Goal: Task Accomplishment & Management: Complete application form

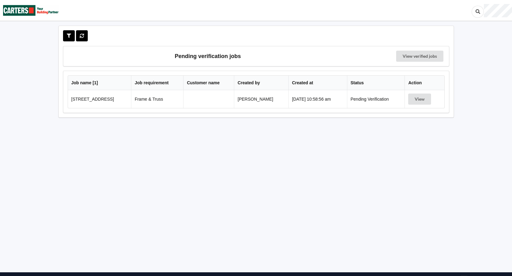
scroll to position [6, 0]
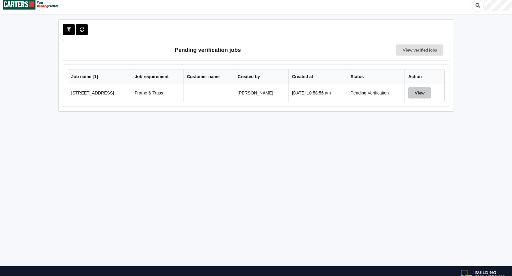
click at [416, 96] on button "View" at bounding box center [419, 92] width 23 height 11
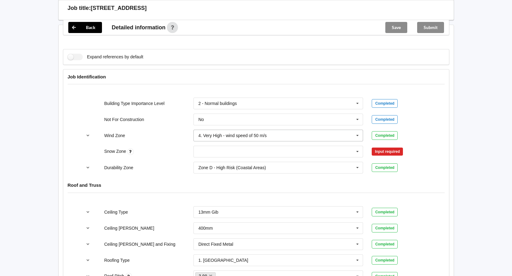
scroll to position [222, 0]
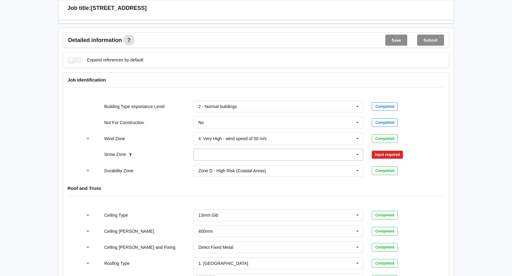
click at [264, 156] on input "text" at bounding box center [278, 154] width 169 height 11
click at [231, 165] on div "N0" at bounding box center [278, 165] width 169 height 11
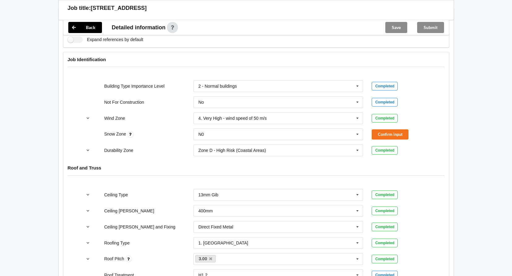
scroll to position [253, 0]
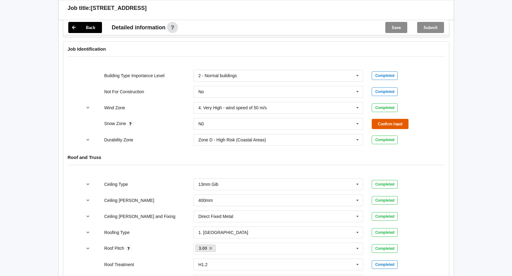
click at [393, 129] on button "Confirm input" at bounding box center [390, 124] width 37 height 10
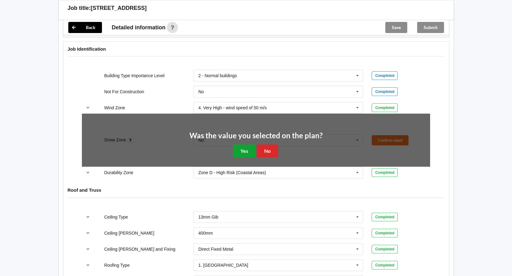
click at [241, 151] on button "Yes" at bounding box center [244, 151] width 23 height 13
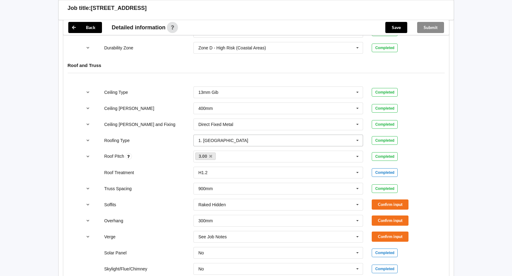
scroll to position [346, 0]
click at [360, 221] on icon at bounding box center [357, 220] width 9 height 11
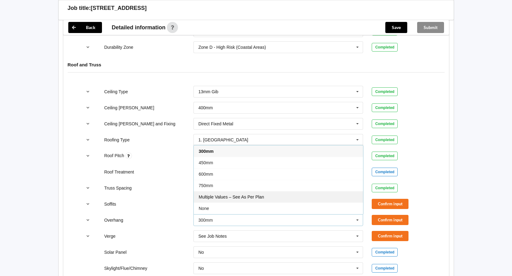
click at [326, 197] on div "Multiple Values – See As Per Plan" at bounding box center [278, 196] width 169 height 11
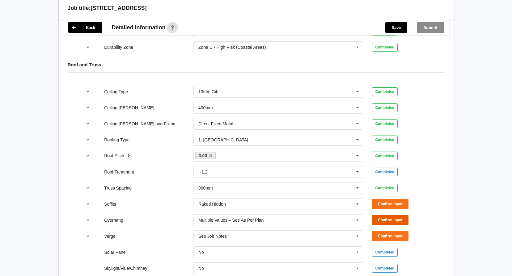
click at [391, 220] on button "Confirm input" at bounding box center [390, 220] width 37 height 10
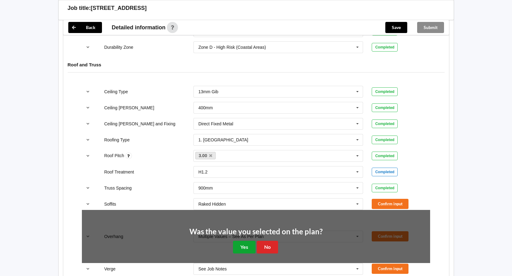
drag, startPoint x: 240, startPoint y: 248, endPoint x: 237, endPoint y: 243, distance: 6.2
click at [239, 248] on button "Yes" at bounding box center [244, 247] width 23 height 13
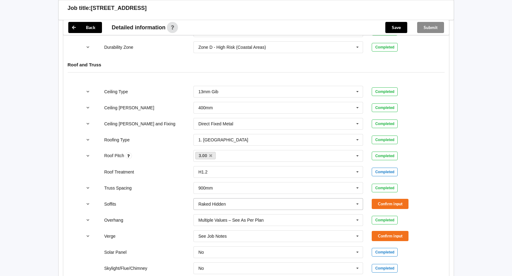
click at [357, 207] on icon at bounding box center [357, 204] width 9 height 11
click at [495, 212] on div "Back Delete Job title: [STREET_ADDRESS] Customer name : Specific customer templ…" at bounding box center [256, 143] width 512 height 978
click at [388, 203] on button "Confirm input" at bounding box center [390, 204] width 37 height 10
click at [265, 202] on input "text" at bounding box center [278, 204] width 169 height 11
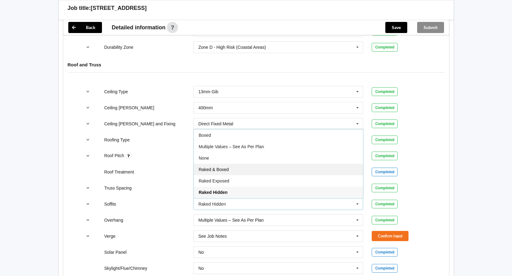
click at [245, 168] on div "Raked & Boxed" at bounding box center [278, 169] width 169 height 11
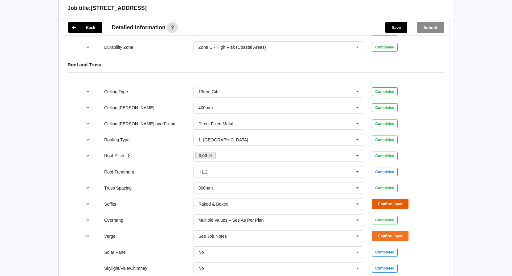
click at [392, 204] on button "Confirm input" at bounding box center [390, 204] width 37 height 10
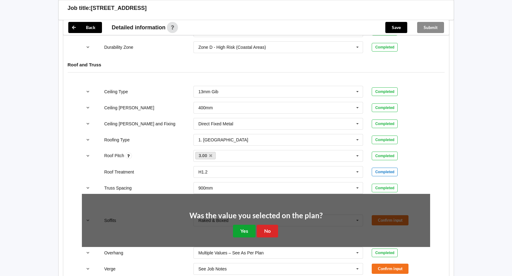
drag, startPoint x: 244, startPoint y: 232, endPoint x: 33, endPoint y: 183, distance: 216.9
click at [244, 232] on button "Yes" at bounding box center [244, 231] width 23 height 13
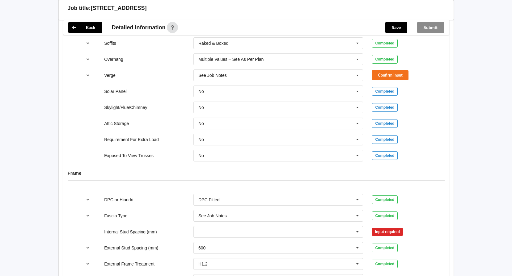
scroll to position [430, 0]
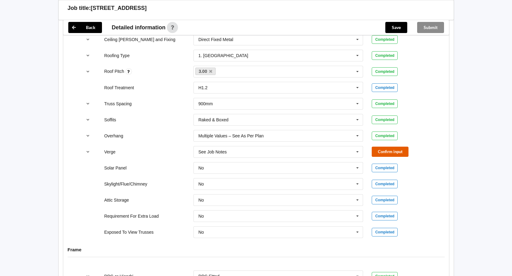
click at [383, 153] on button "Confirm input" at bounding box center [390, 152] width 37 height 10
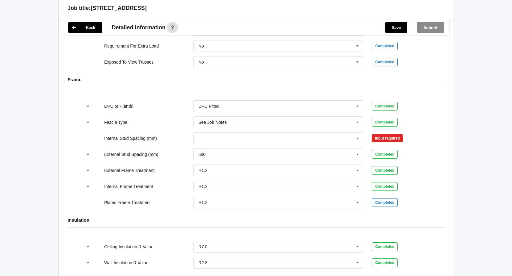
scroll to position [616, 0]
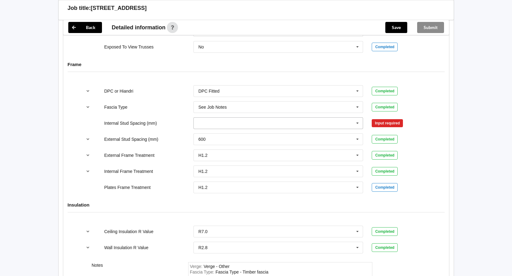
click at [228, 125] on input "text" at bounding box center [278, 123] width 169 height 11
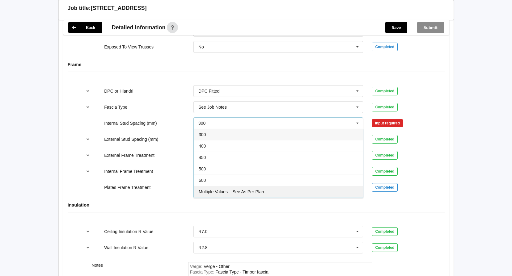
click at [230, 192] on span "Multiple Values – See As Per Plan" at bounding box center [231, 191] width 65 height 5
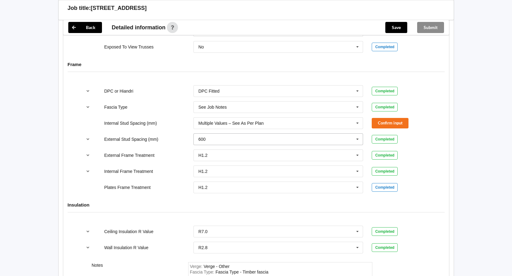
click at [222, 139] on input "text" at bounding box center [278, 139] width 169 height 11
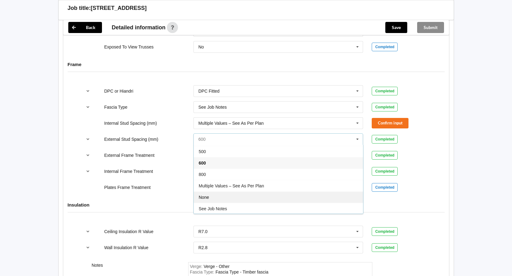
scroll to position [34, 0]
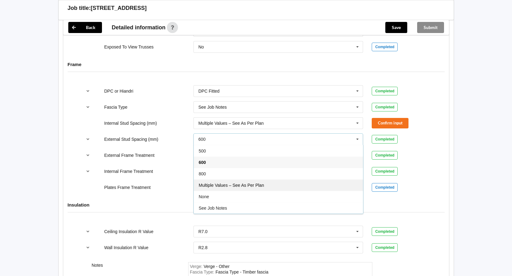
click at [232, 188] on div "Multiple Values – See As Per Plan" at bounding box center [278, 184] width 169 height 11
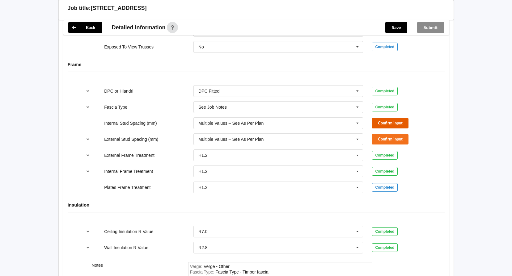
click at [396, 124] on button "Confirm input" at bounding box center [390, 123] width 37 height 10
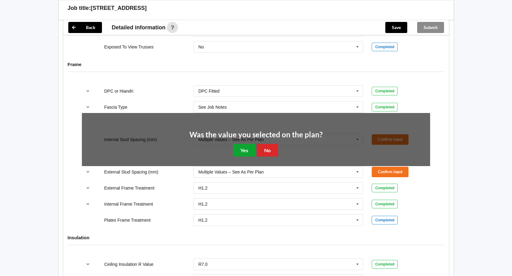
click at [243, 149] on button "Yes" at bounding box center [244, 150] width 23 height 13
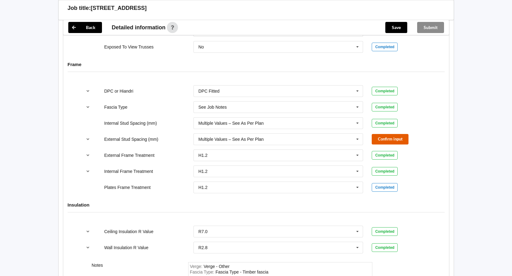
click at [386, 140] on button "Confirm input" at bounding box center [390, 139] width 37 height 10
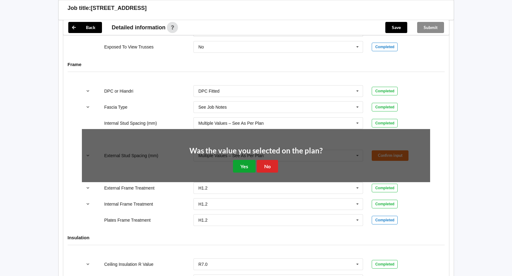
click at [245, 163] on button "Yes" at bounding box center [244, 166] width 23 height 13
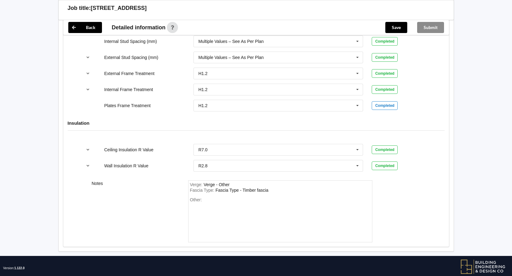
scroll to position [708, 0]
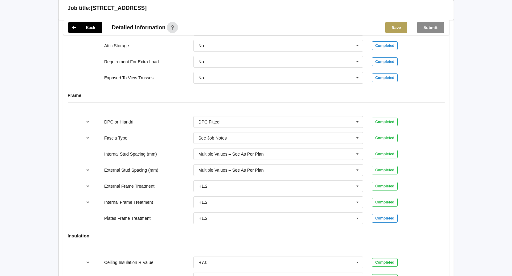
click at [392, 28] on button "Save" at bounding box center [396, 27] width 22 height 11
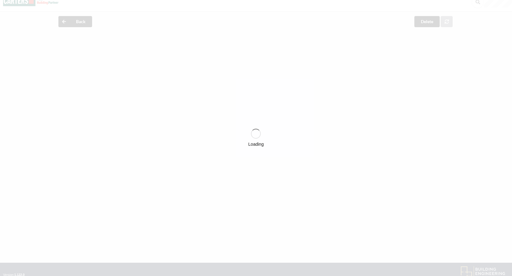
scroll to position [0, 0]
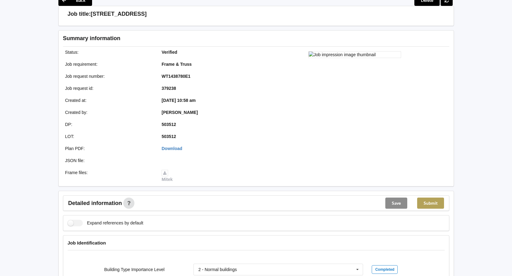
click at [431, 199] on button "Submit" at bounding box center [430, 203] width 27 height 11
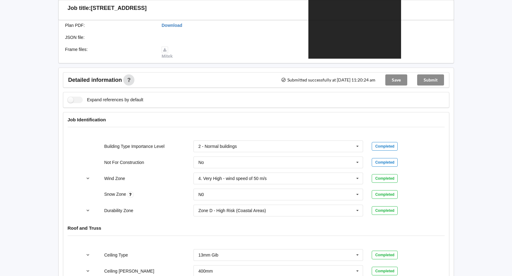
scroll to position [154, 0]
